Goal: Information Seeking & Learning: Learn about a topic

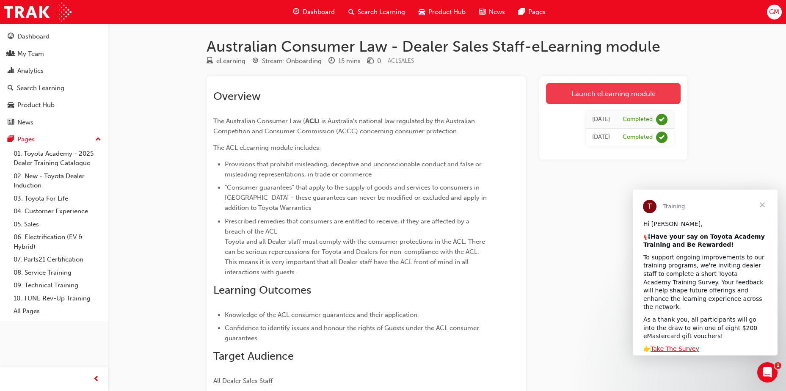
click at [594, 99] on link "Launch eLearning module" at bounding box center [613, 93] width 135 height 21
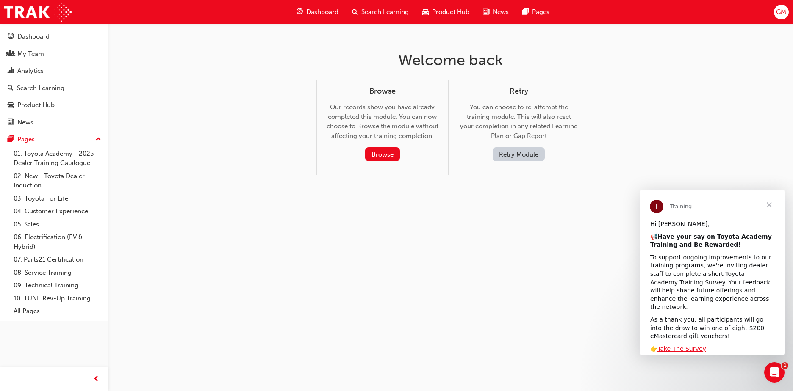
click at [521, 150] on button "Retry Module" at bounding box center [518, 154] width 52 height 14
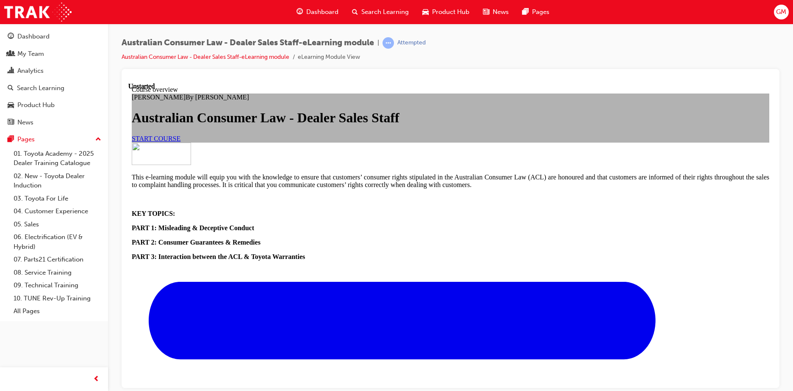
scroll to position [11, 0]
click at [180, 142] on span "START COURSE" at bounding box center [156, 138] width 49 height 7
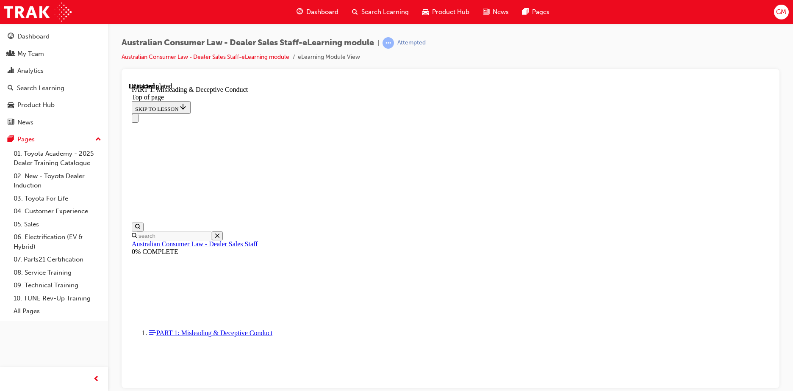
scroll to position [481, 0]
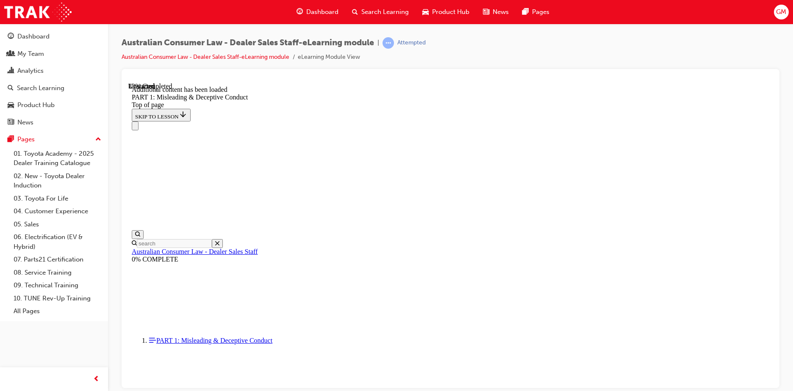
scroll to position [990, 0]
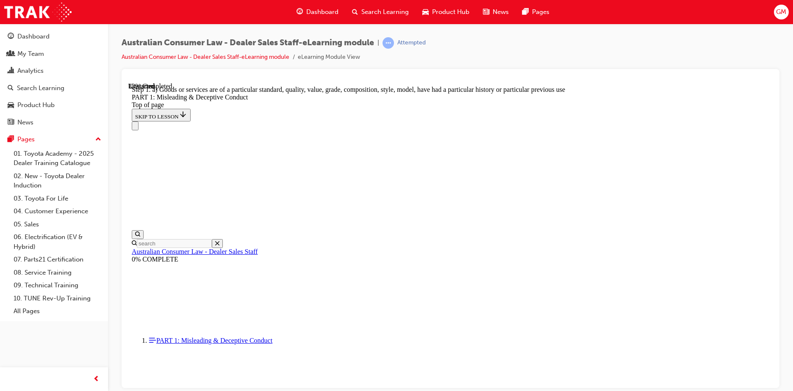
scroll to position [974, 0]
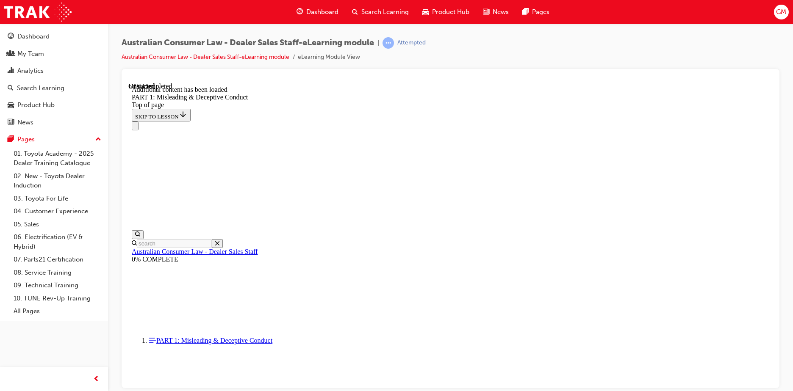
scroll to position [1671, 0]
drag, startPoint x: 385, startPoint y: 224, endPoint x: 397, endPoint y: 239, distance: 19.2
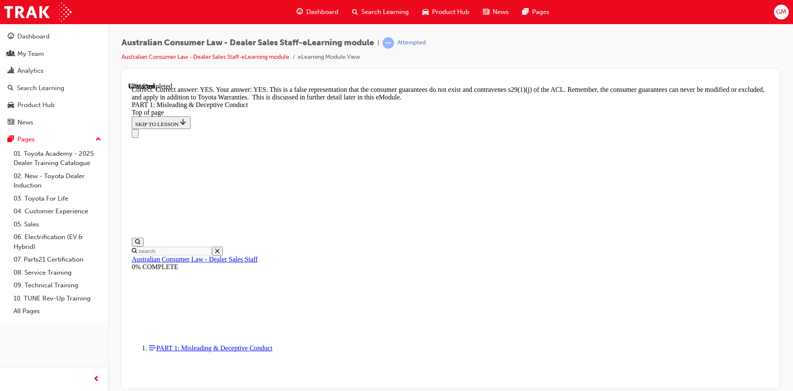
scroll to position [1819, 0]
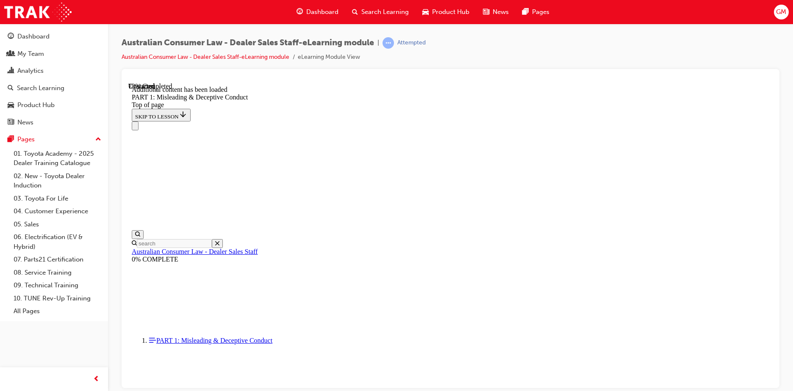
scroll to position [2069, 0]
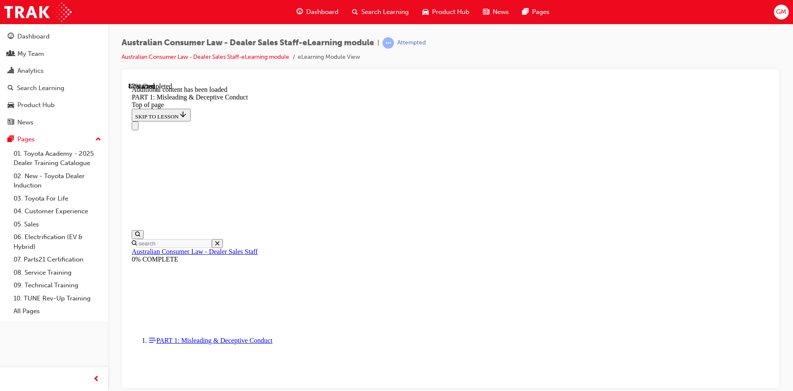
scroll to position [2297, 0]
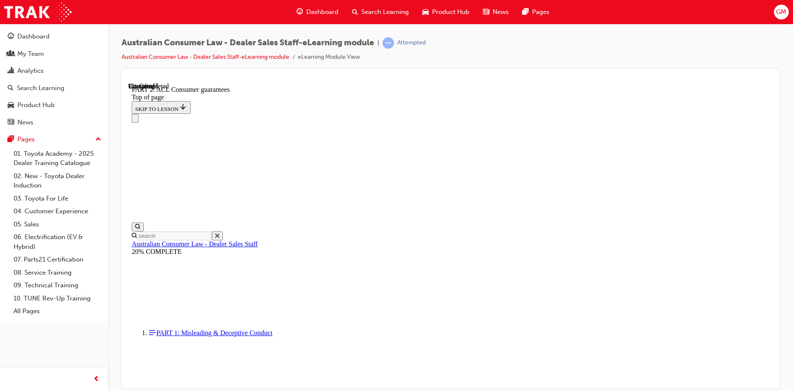
scroll to position [757, 0]
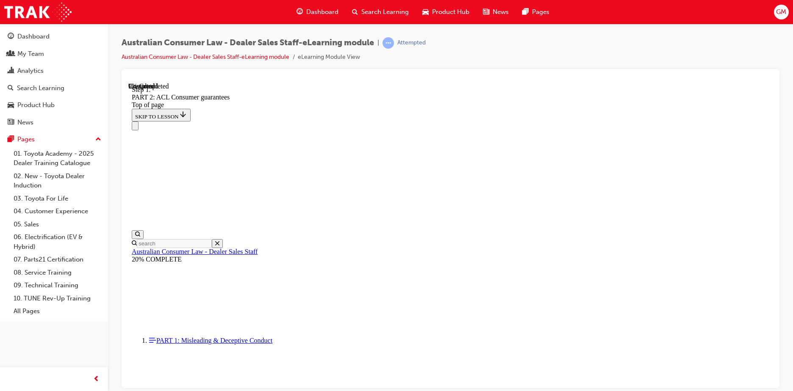
scroll to position [1373, 0]
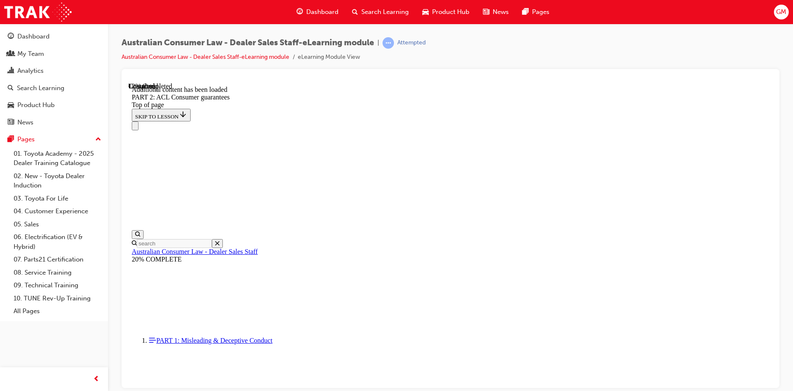
scroll to position [1601, 0]
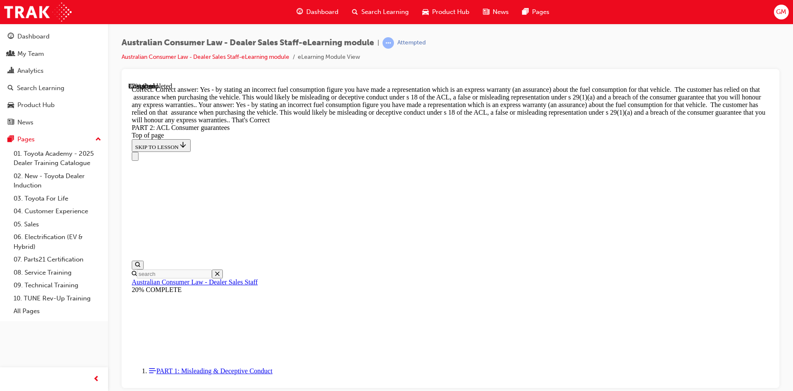
scroll to position [3854, 0]
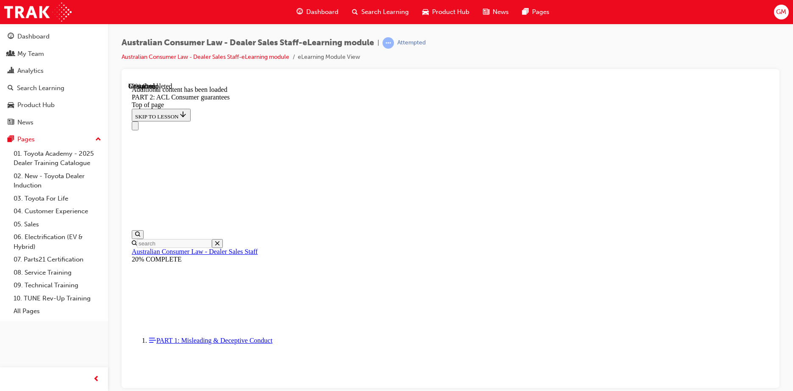
scroll to position [5286, 0]
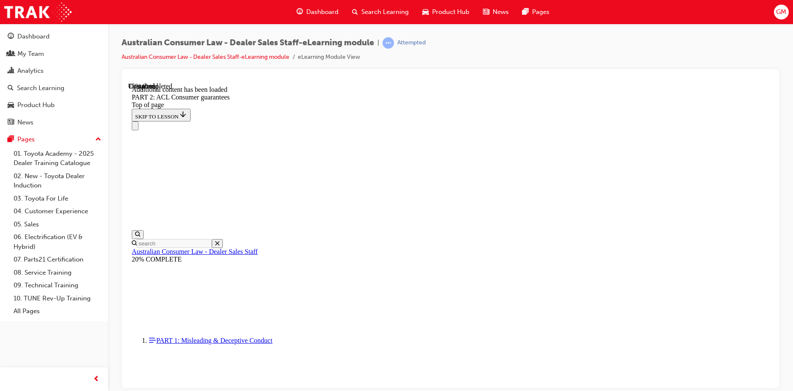
scroll to position [7025, 0]
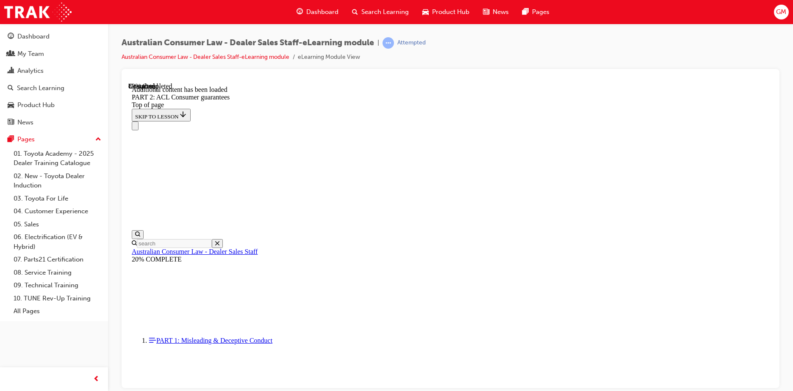
scroll to position [9178, 0]
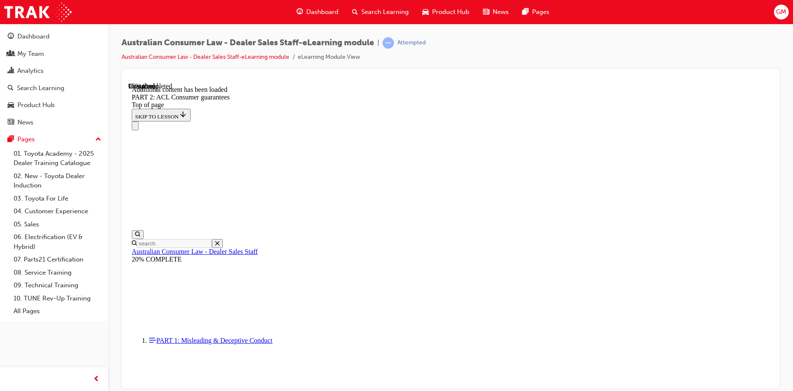
scroll to position [10070, 0]
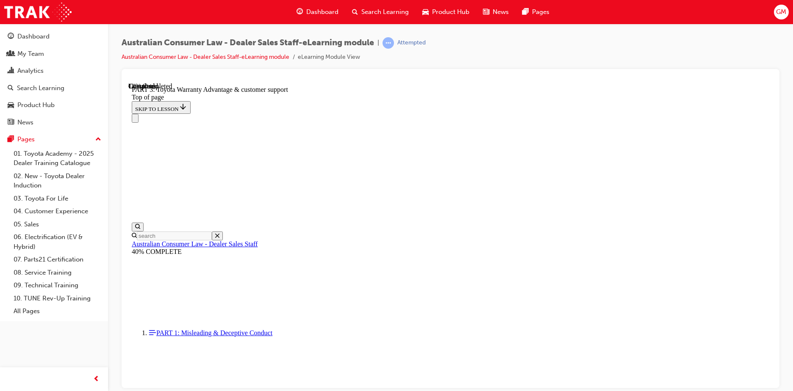
scroll to position [498, 0]
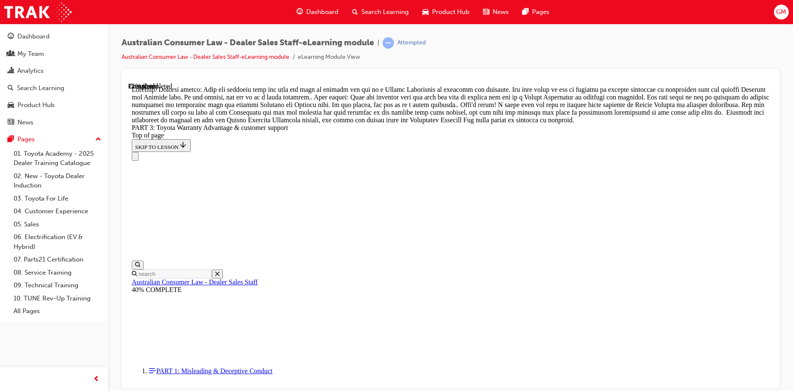
scroll to position [696, 0]
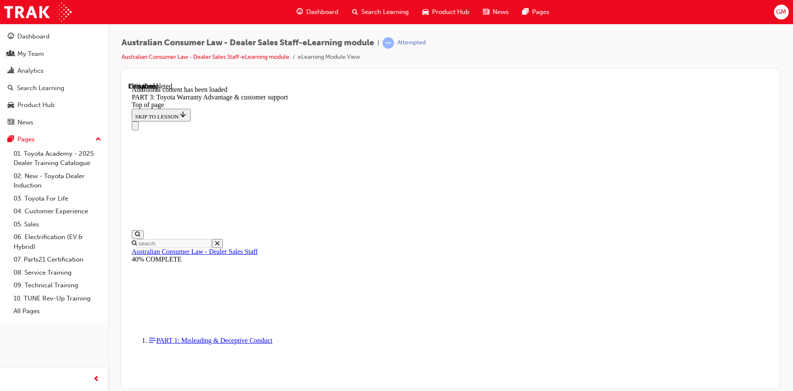
scroll to position [988, 0]
drag, startPoint x: 384, startPoint y: 239, endPoint x: 401, endPoint y: 262, distance: 28.5
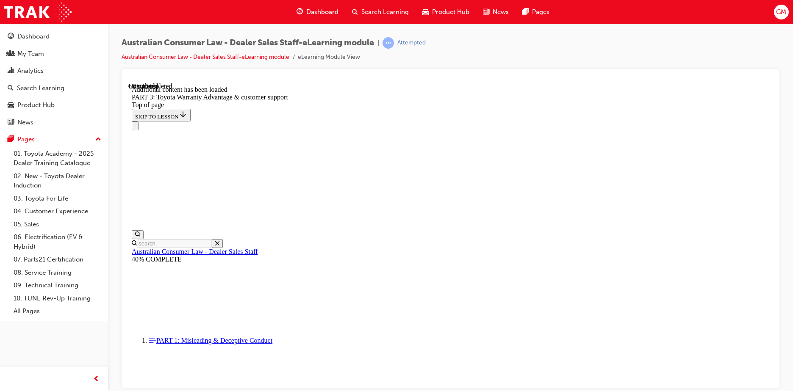
scroll to position [2200, 0]
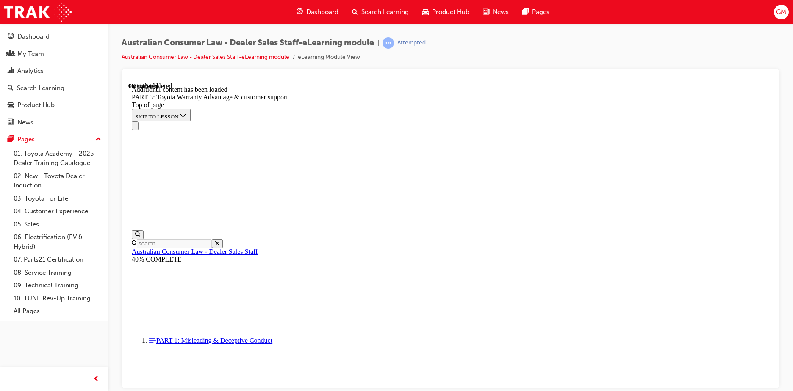
scroll to position [2597, 0]
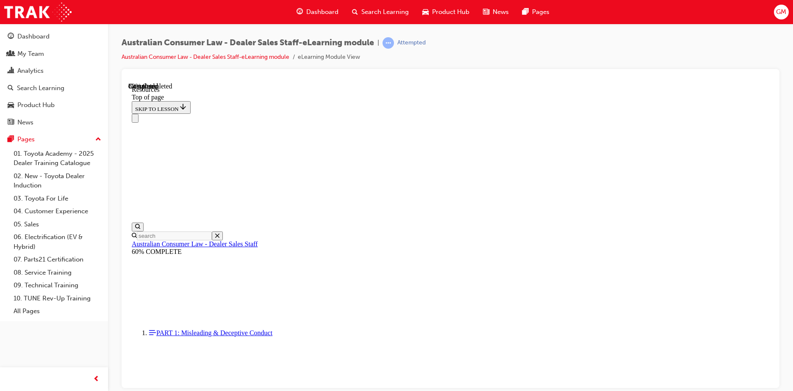
scroll to position [428, 0]
